Goal: Task Accomplishment & Management: Use online tool/utility

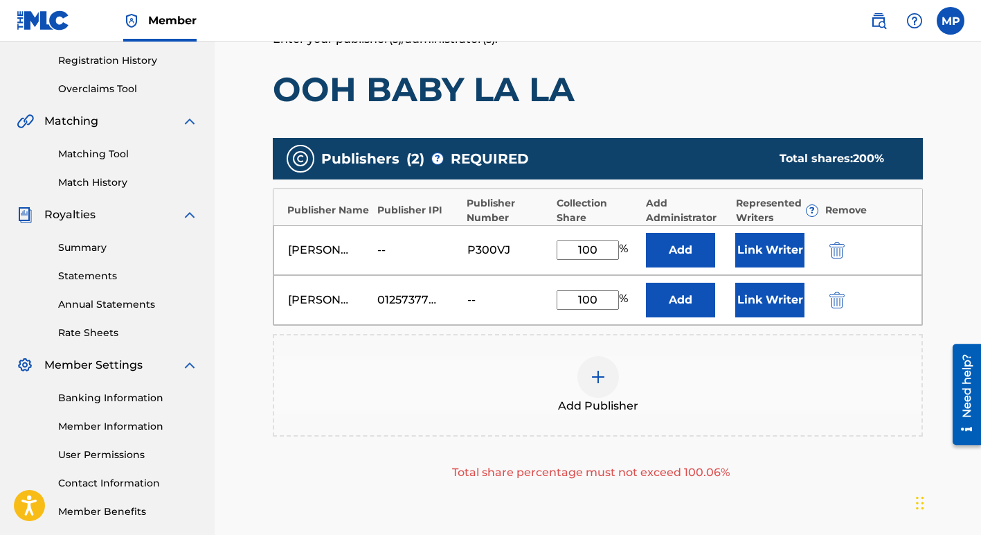
click at [834, 251] on img "submit" at bounding box center [837, 250] width 15 height 17
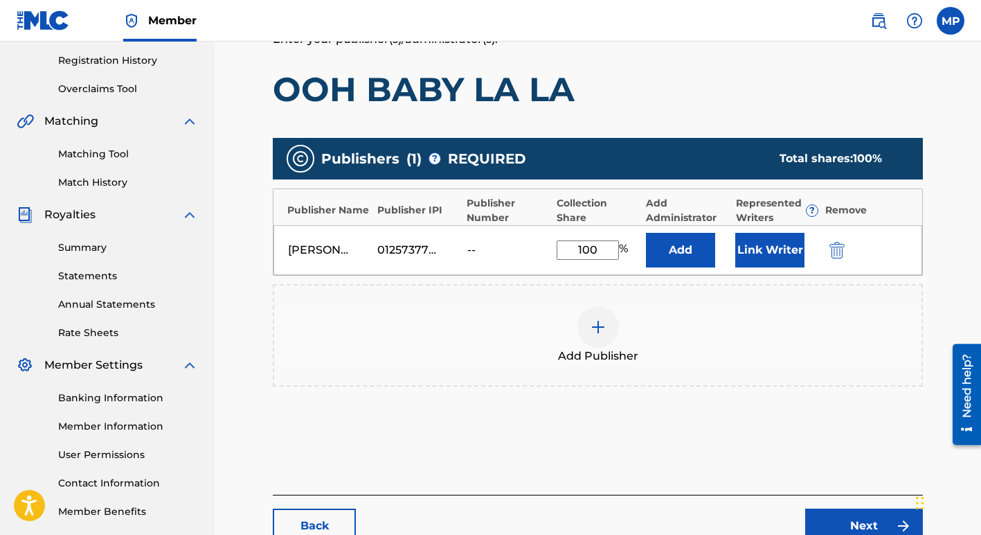
click at [769, 253] on button "Link Writer" at bounding box center [769, 250] width 69 height 35
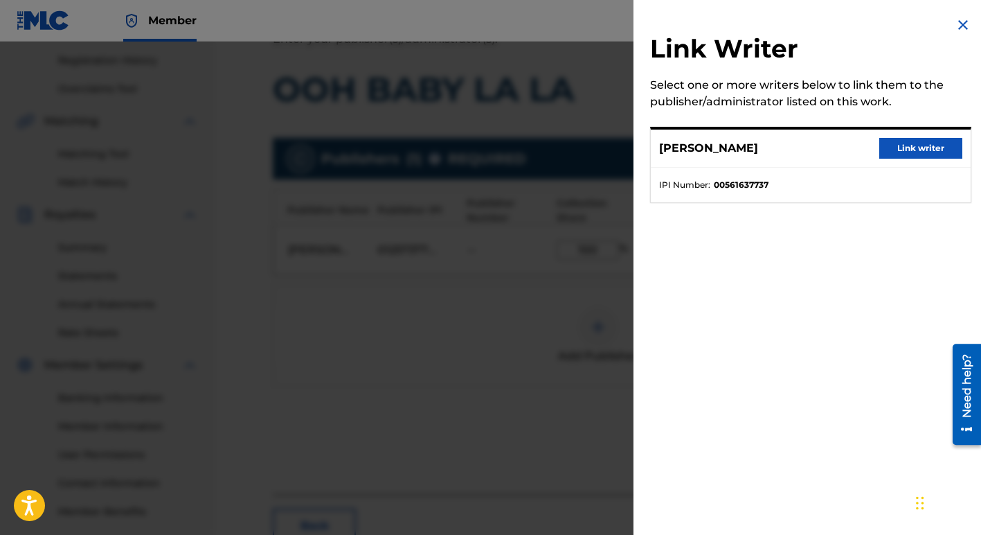
click at [911, 148] on button "Link writer" at bounding box center [920, 148] width 83 height 21
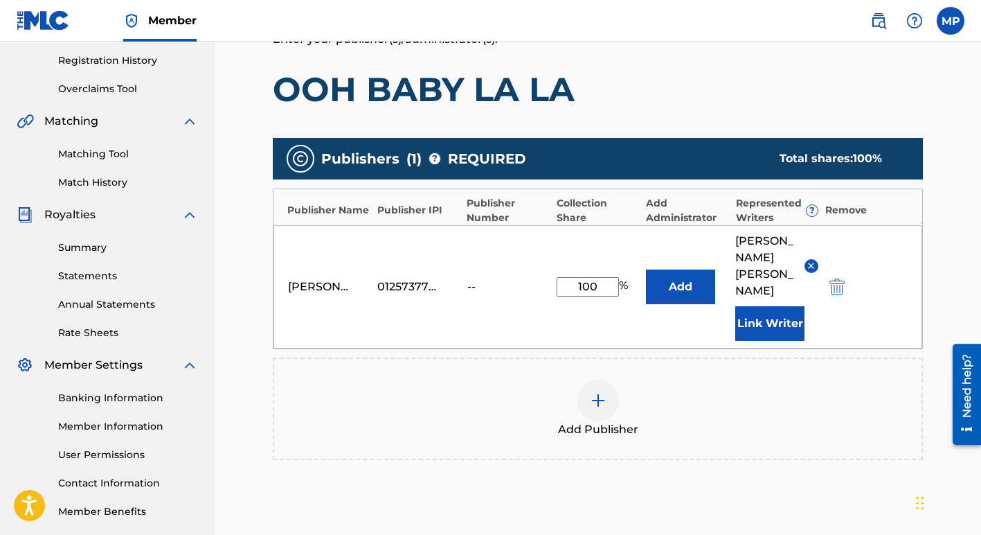
click at [507, 280] on div "[PERSON_NAME] Music 01257377722 -- 100 % Add [PERSON_NAME] Link Writer" at bounding box center [598, 286] width 649 height 123
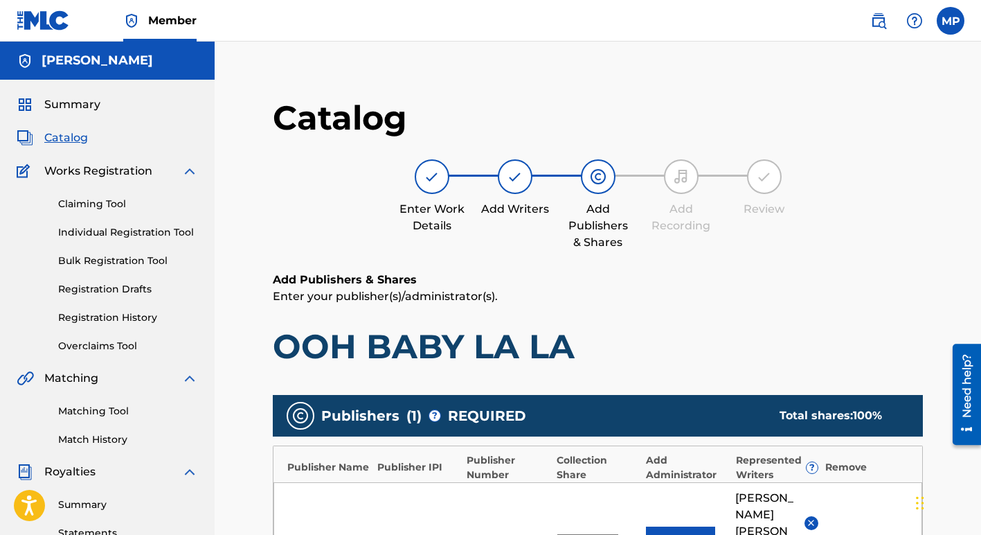
click at [107, 260] on link "Bulk Registration Tool" at bounding box center [128, 260] width 140 height 15
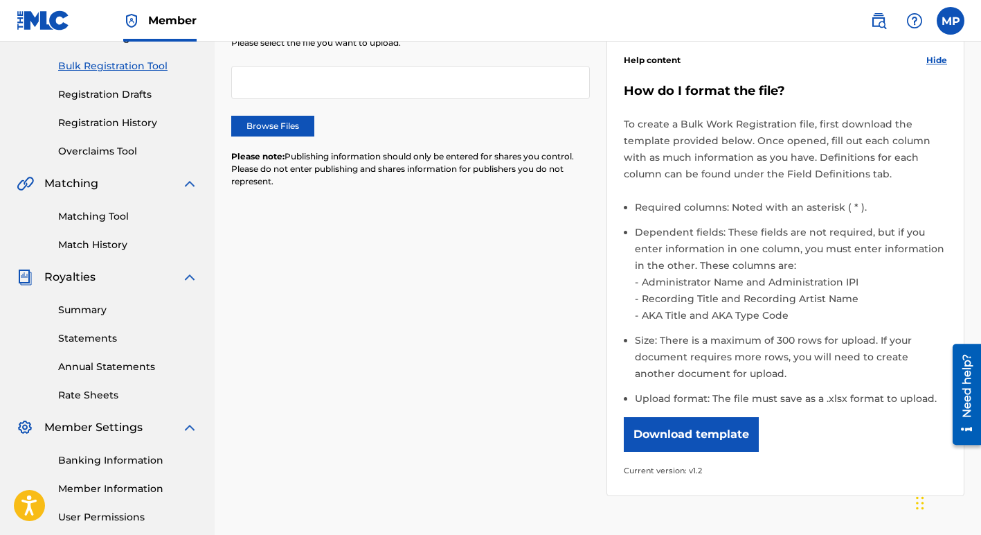
scroll to position [196, 0]
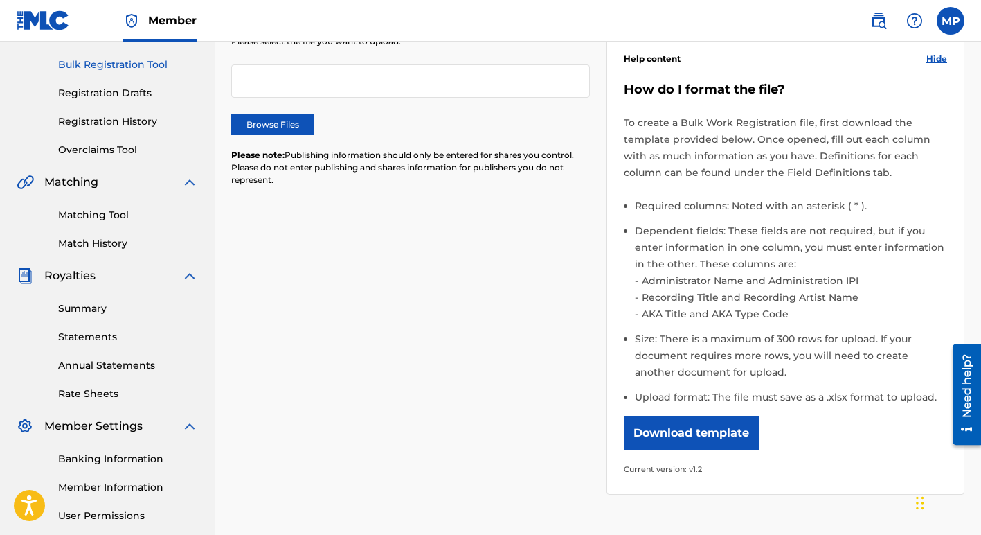
click at [671, 427] on button "Download template" at bounding box center [691, 432] width 135 height 35
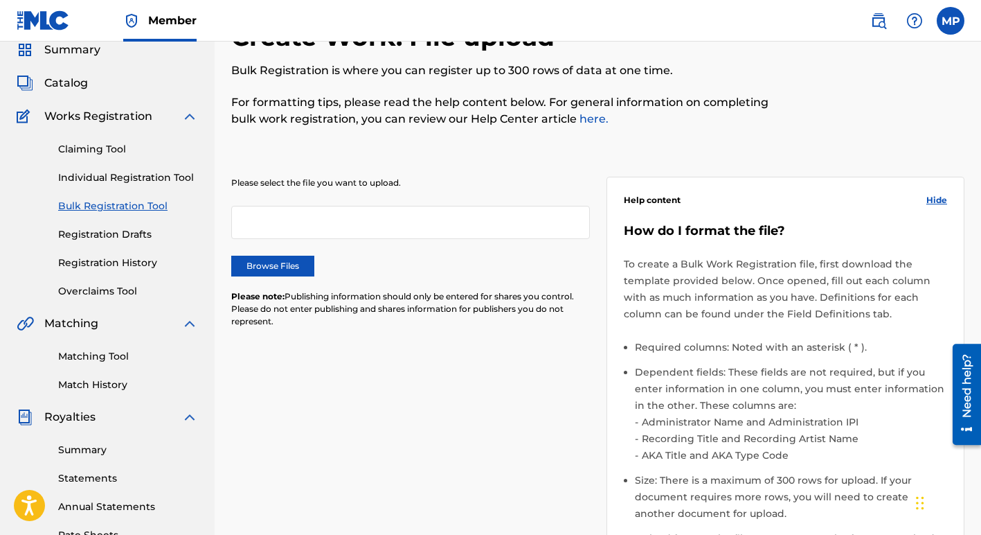
scroll to position [0, 0]
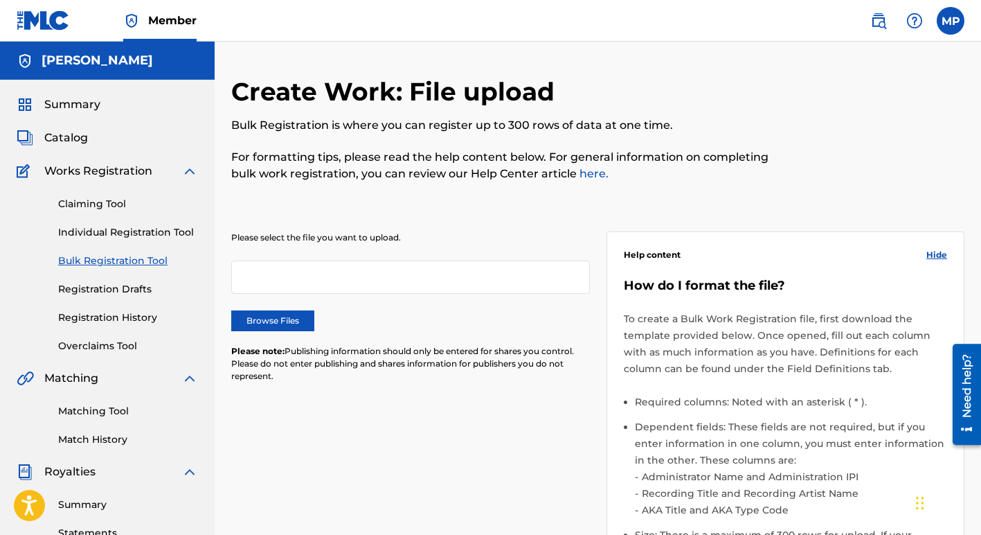
click at [949, 22] on label at bounding box center [951, 21] width 28 height 28
click at [951, 21] on input "MP [PERSON_NAME] [EMAIL_ADDRESS][DOMAIN_NAME] Notification Preferences Profile …" at bounding box center [951, 21] width 0 height 0
click at [811, 169] on link "Profile" at bounding box center [814, 172] width 28 height 12
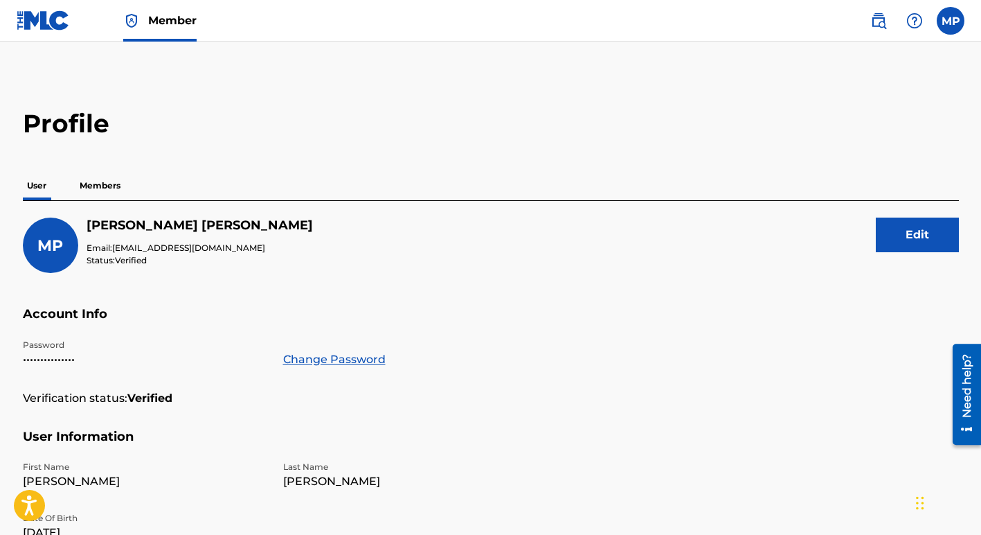
click at [96, 184] on p "Members" at bounding box center [99, 185] width 49 height 29
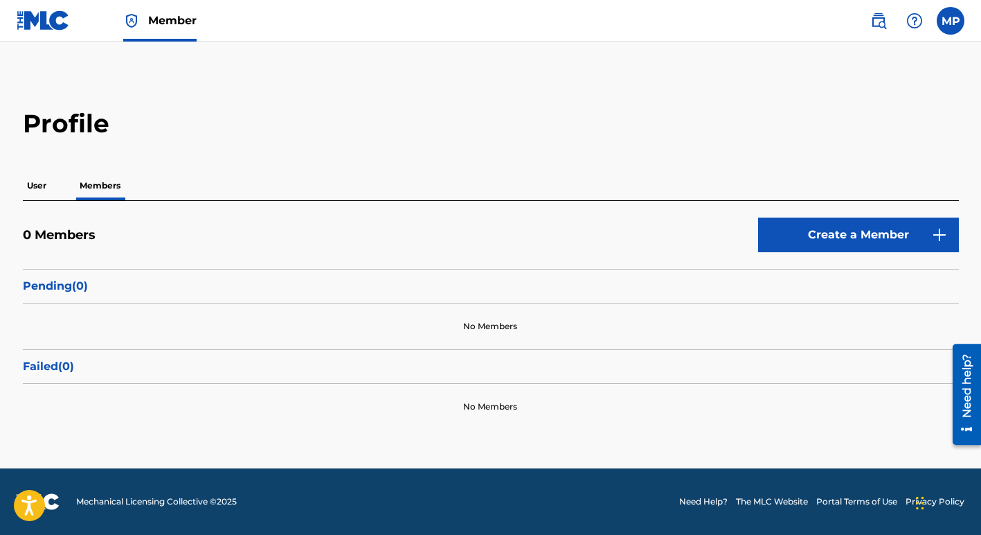
click at [159, 21] on span "Member" at bounding box center [172, 20] width 48 height 16
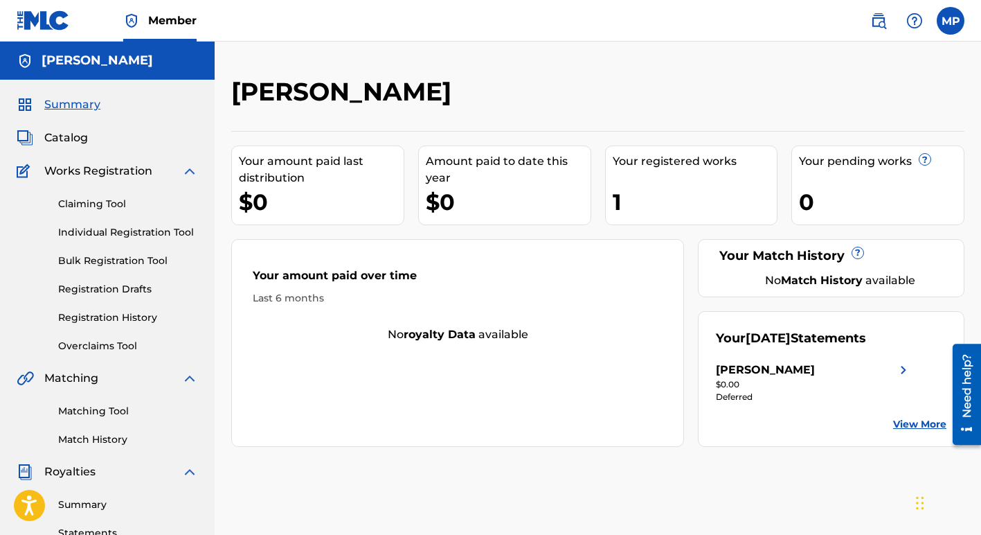
click at [65, 136] on span "Catalog" at bounding box center [66, 137] width 44 height 17
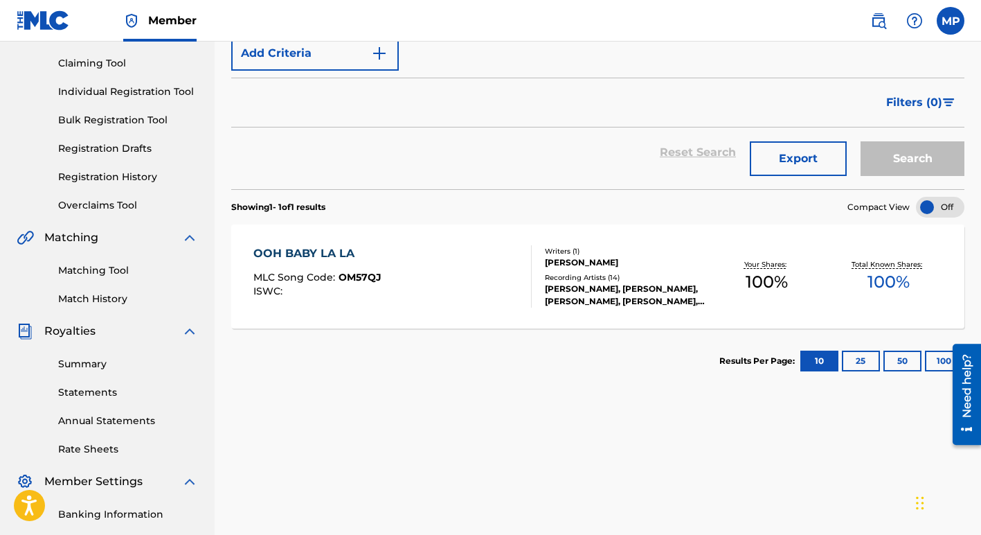
scroll to position [143, 0]
